Goal: Transaction & Acquisition: Download file/media

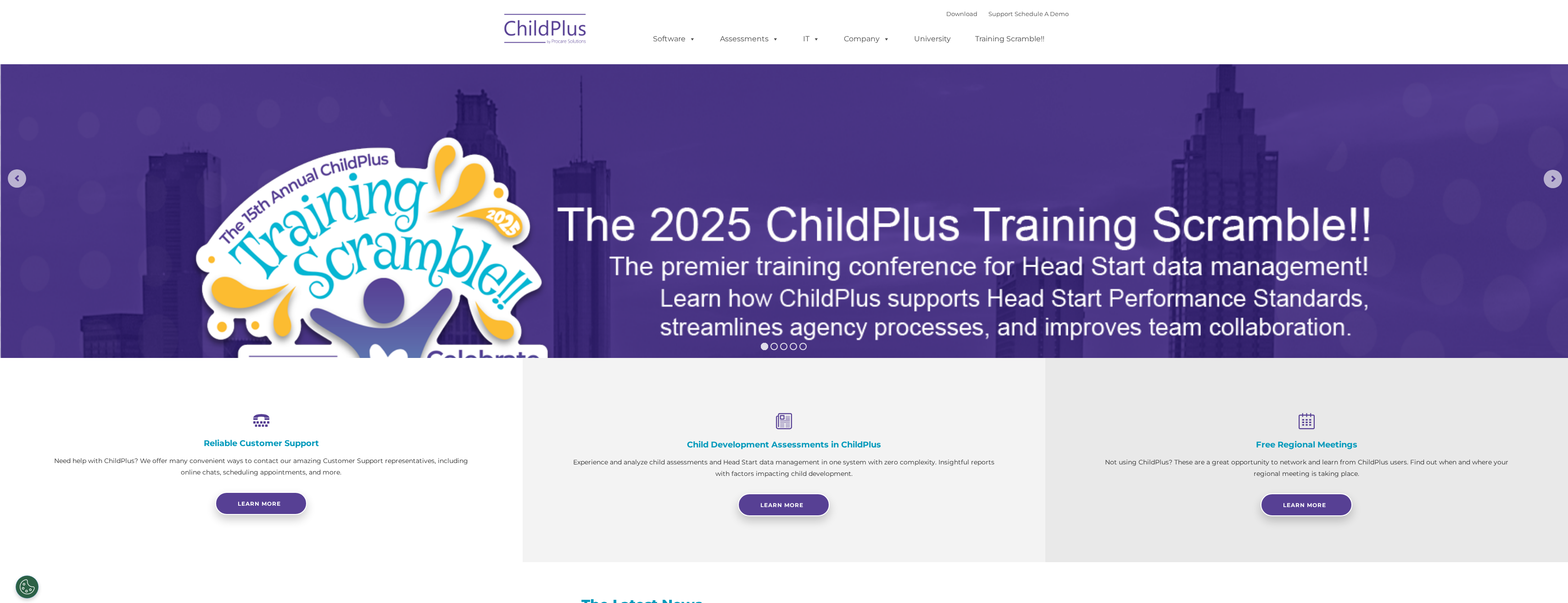
select select "MEDIUM"
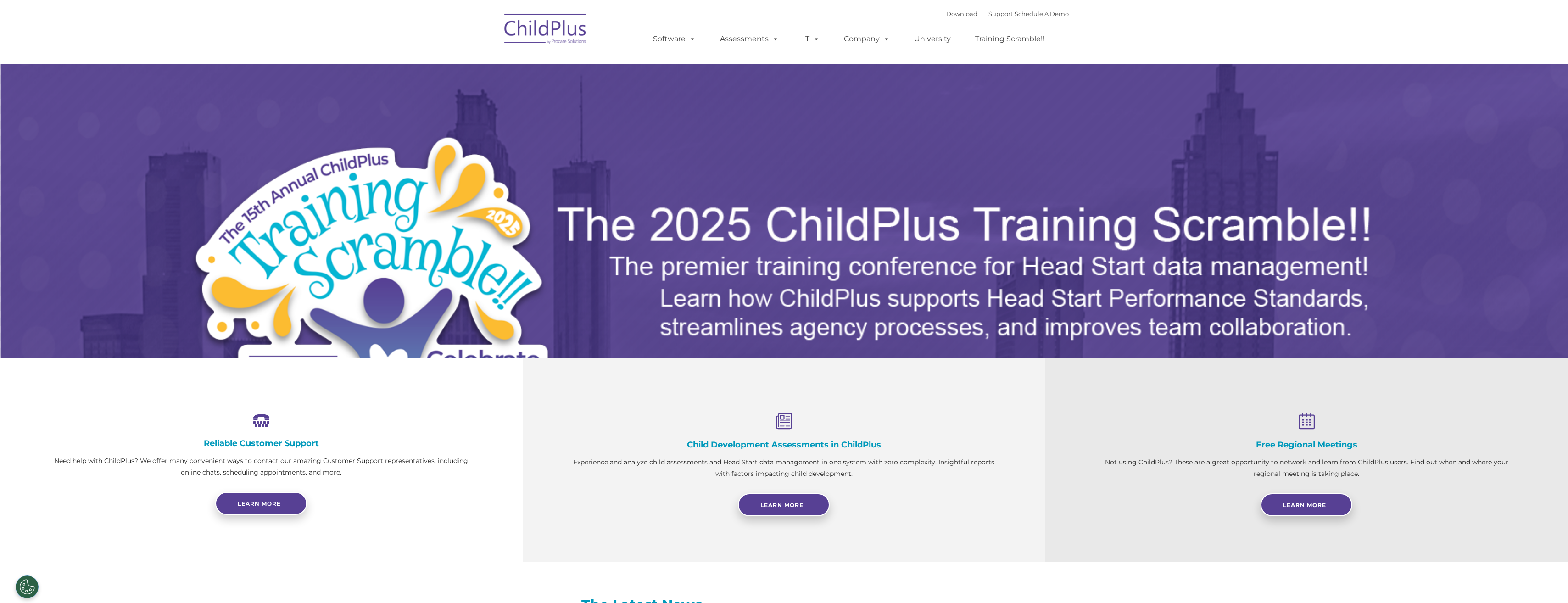
select select "MEDIUM"
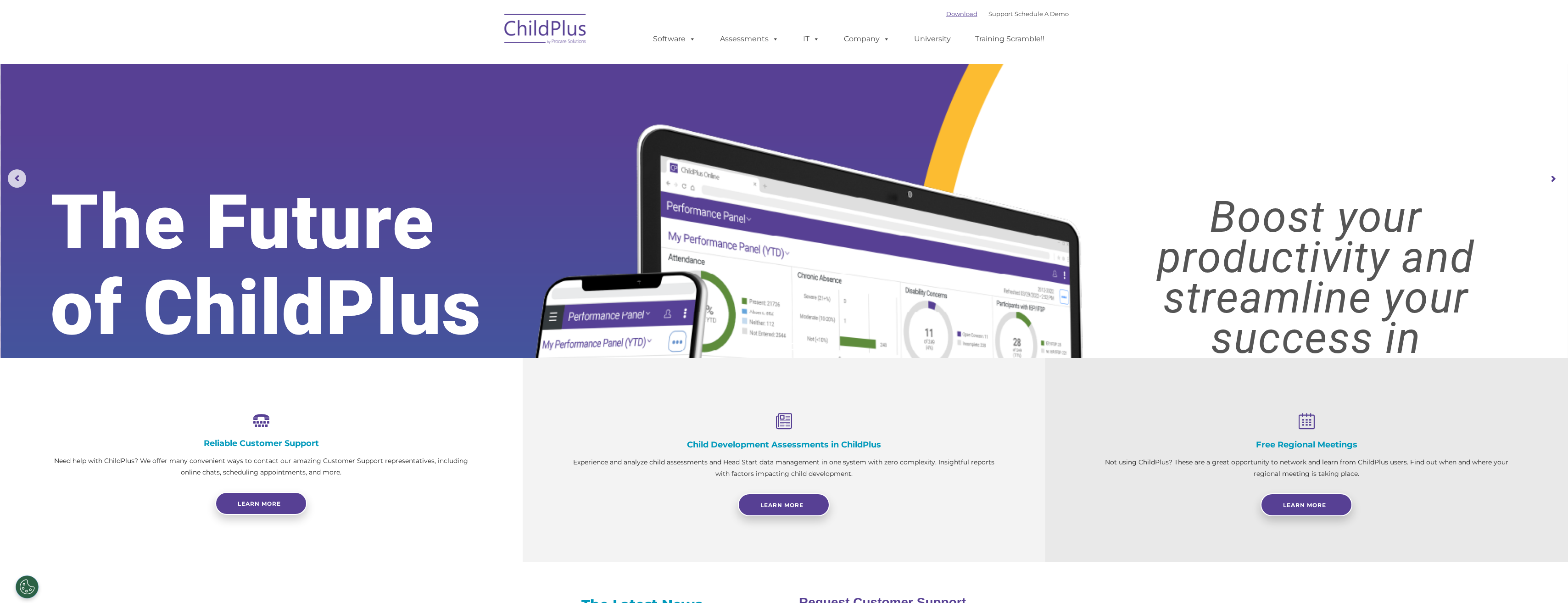
click at [948, 15] on link "Download" at bounding box center [961, 14] width 31 height 7
